Goal: Transaction & Acquisition: Purchase product/service

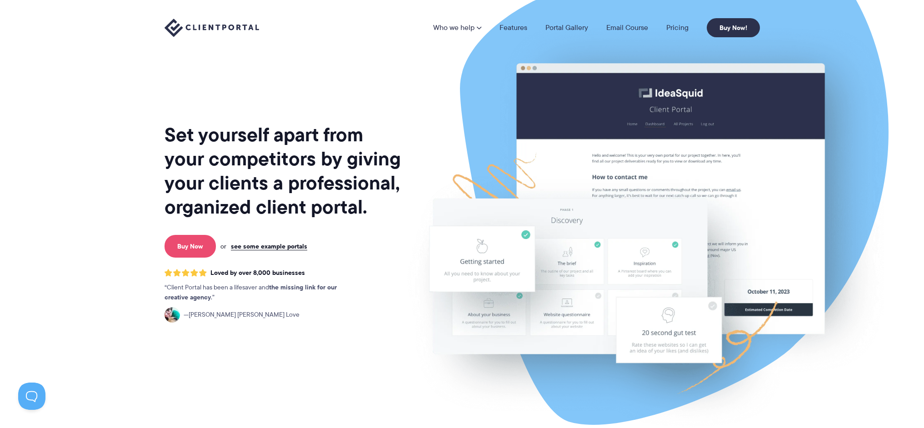
click at [205, 240] on link "Buy Now" at bounding box center [190, 246] width 51 height 23
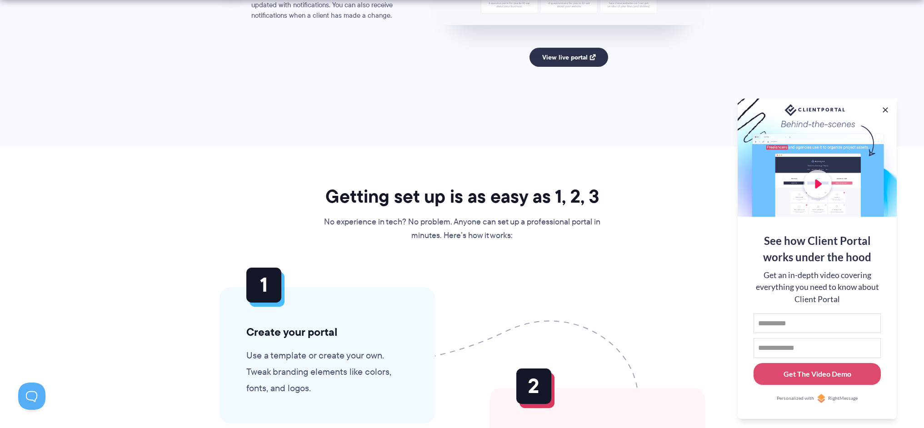
scroll to position [2377, 0]
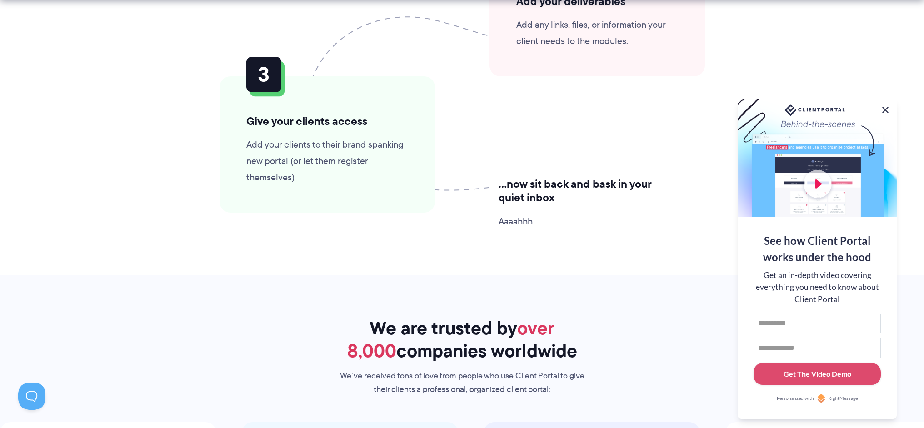
click at [885, 105] on button at bounding box center [885, 110] width 11 height 11
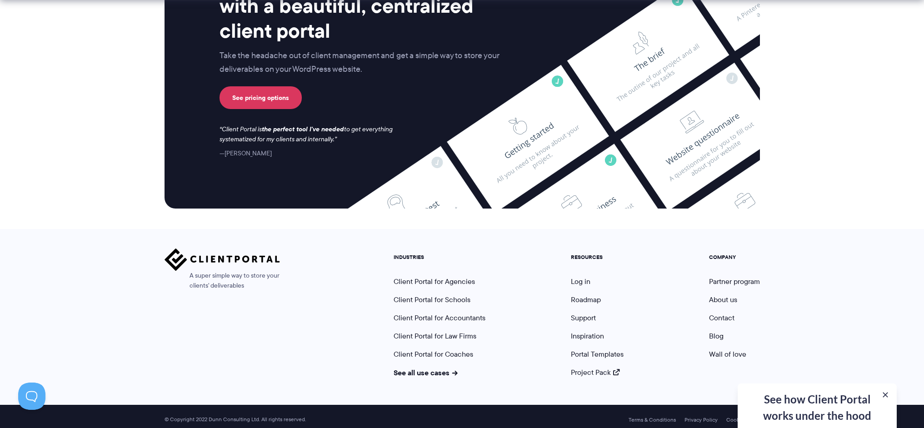
scroll to position [3599, 0]
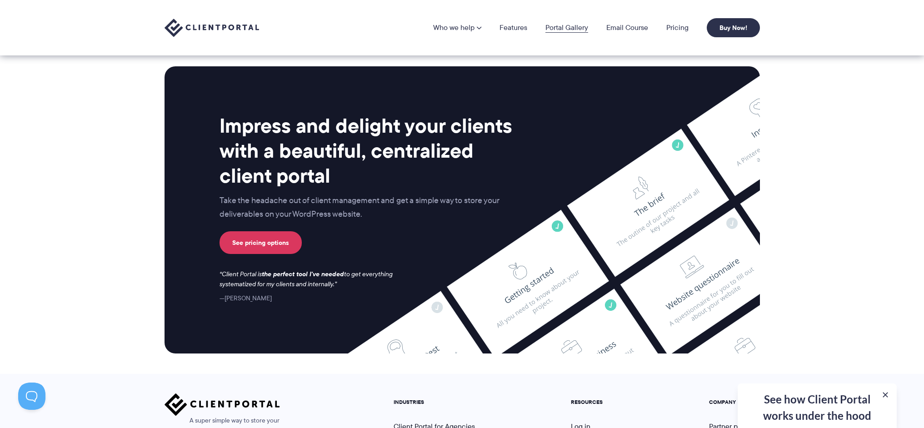
click at [575, 27] on link "Portal Gallery" at bounding box center [566, 27] width 43 height 7
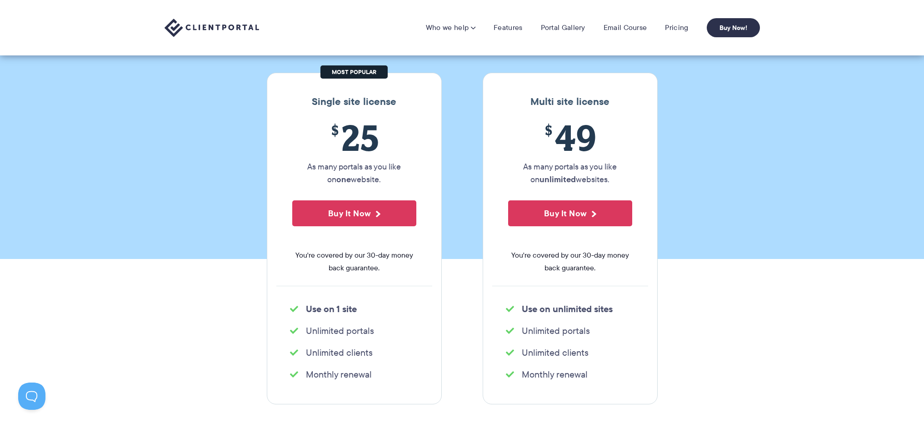
scroll to position [42, 0]
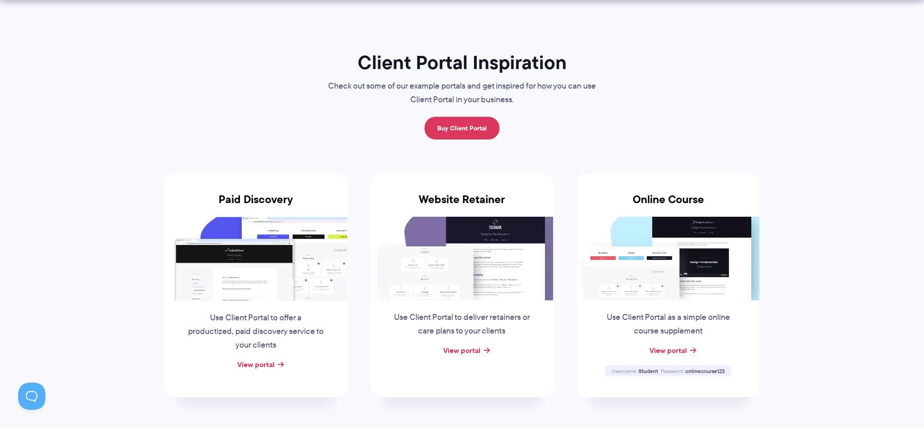
scroll to position [41, 0]
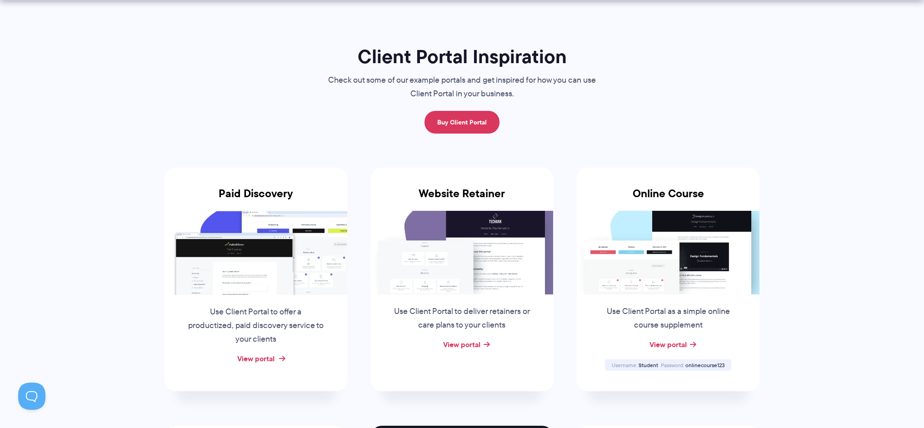
click at [254, 361] on link "View portal" at bounding box center [255, 358] width 37 height 11
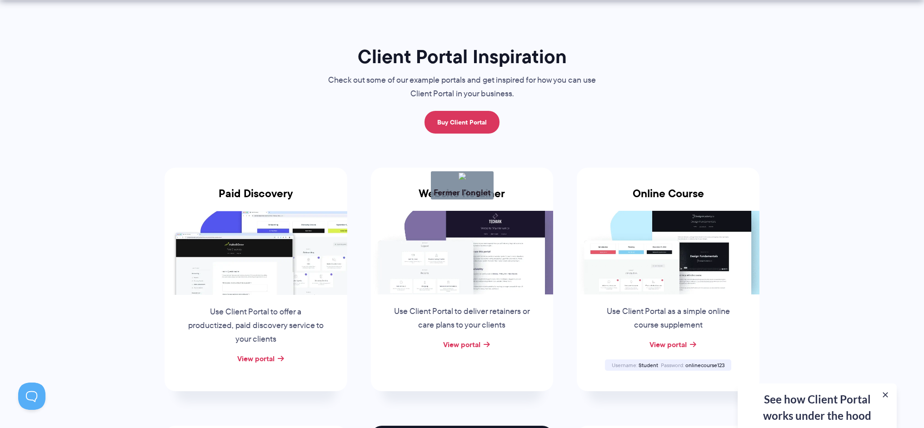
drag, startPoint x: 276, startPoint y: 361, endPoint x: 272, endPoint y: 375, distance: 14.1
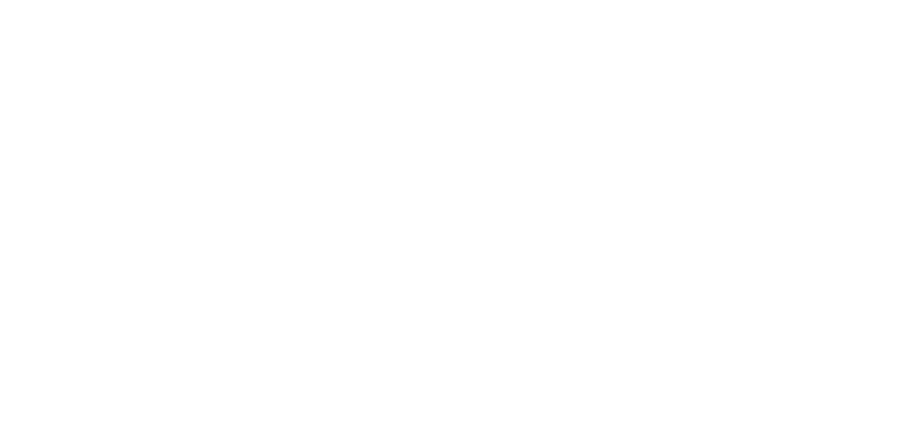
scroll to position [2712, 0]
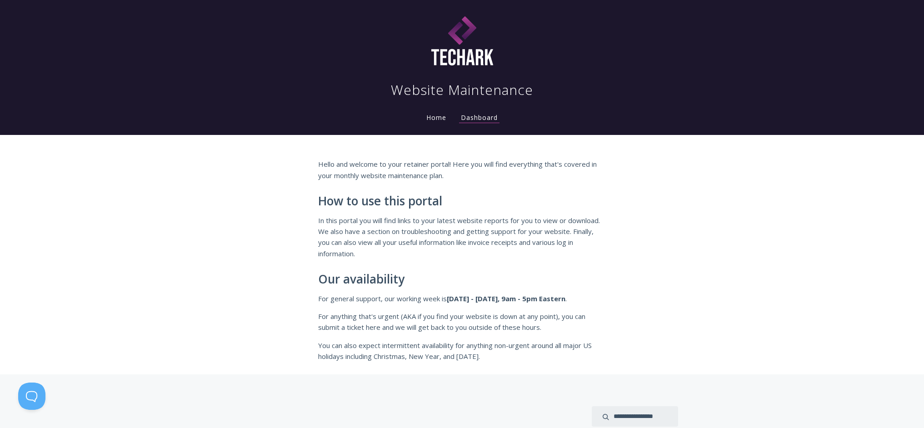
click at [472, 93] on h1 "Website Maintenance" at bounding box center [462, 90] width 142 height 18
click at [432, 117] on link "Home" at bounding box center [437, 117] width 24 height 9
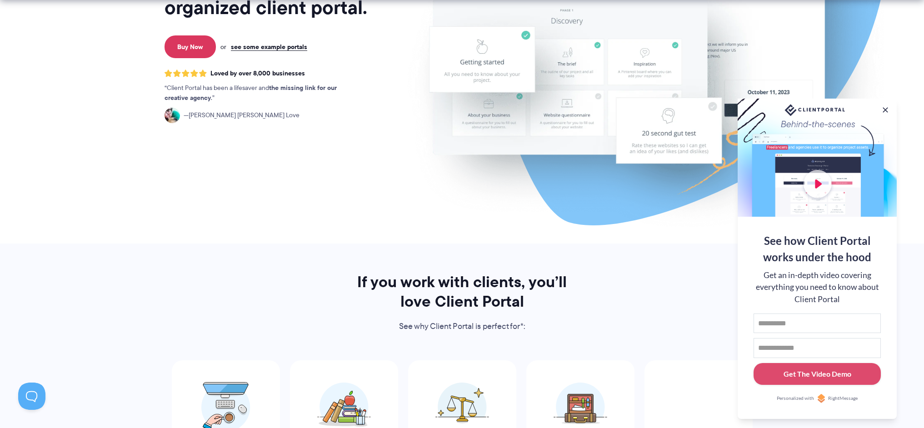
scroll to position [487, 0]
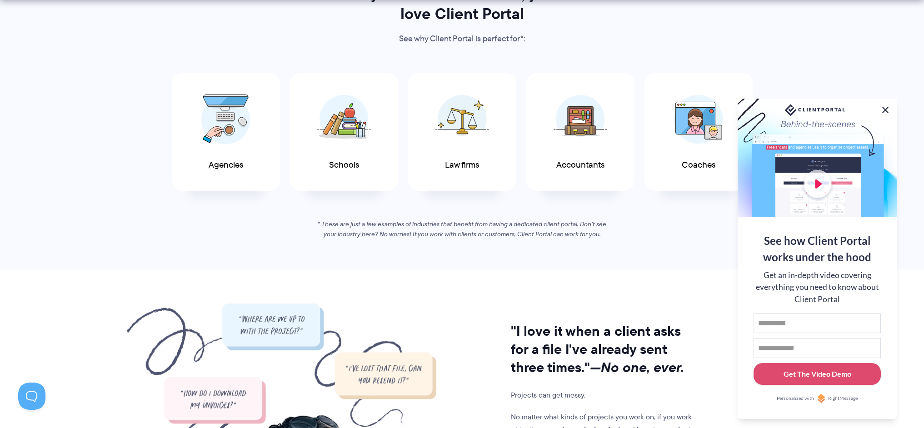
click at [883, 107] on button at bounding box center [885, 110] width 11 height 11
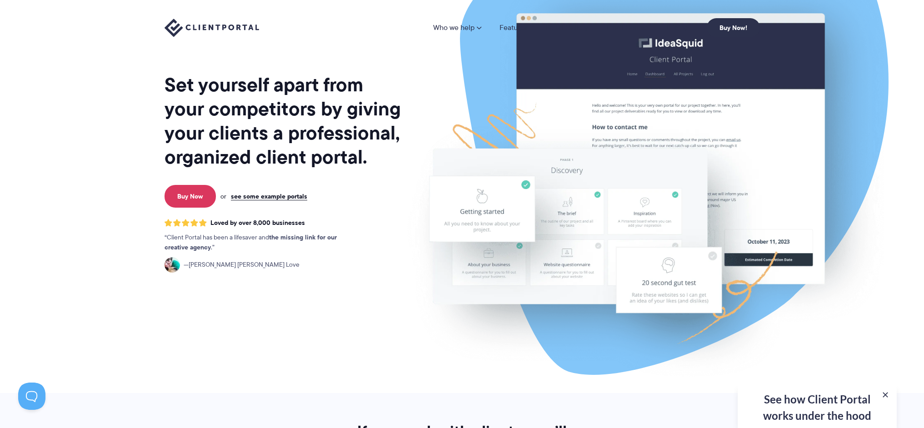
scroll to position [0, 0]
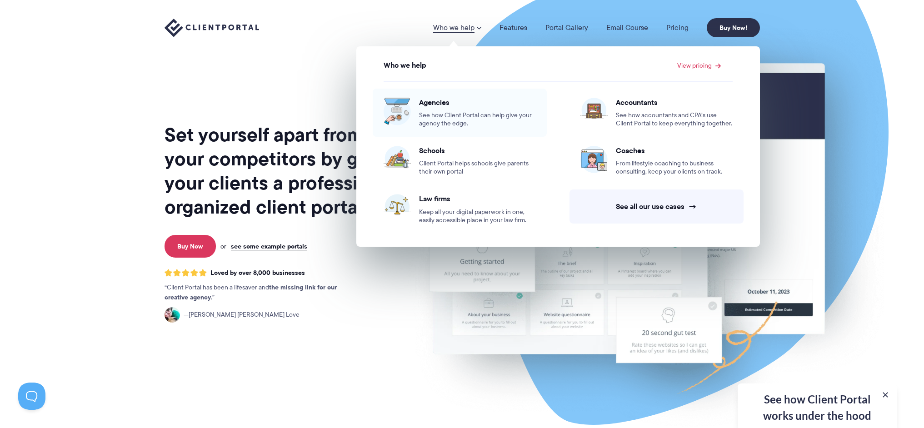
click at [449, 119] on span "See how Client Portal can help give your agency the edge." at bounding box center [477, 119] width 117 height 16
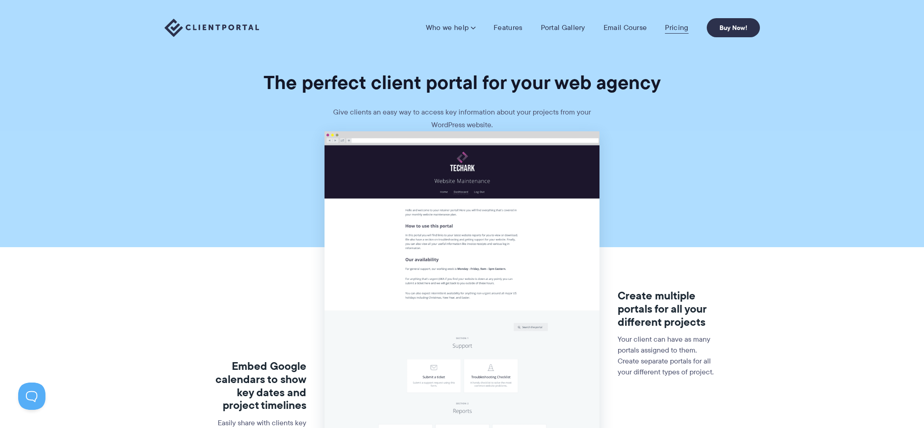
click at [669, 25] on link "Pricing" at bounding box center [676, 27] width 23 height 9
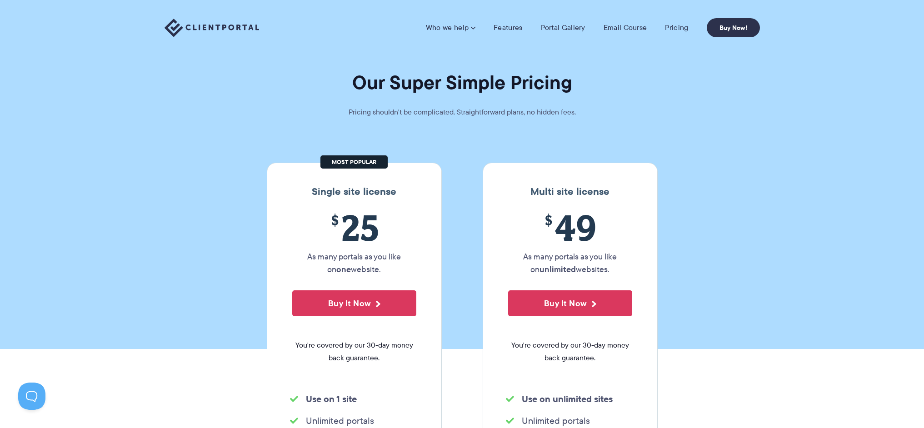
click at [763, 283] on section "Our Super Simple Pricing Pricing shouldn't be complicated. Straightforward plan…" at bounding box center [462, 174] width 924 height 349
click at [379, 110] on p "Pricing shouldn't be complicated. Straightforward plans, no hidden fees." at bounding box center [462, 112] width 273 height 13
